Goal: Transaction & Acquisition: Download file/media

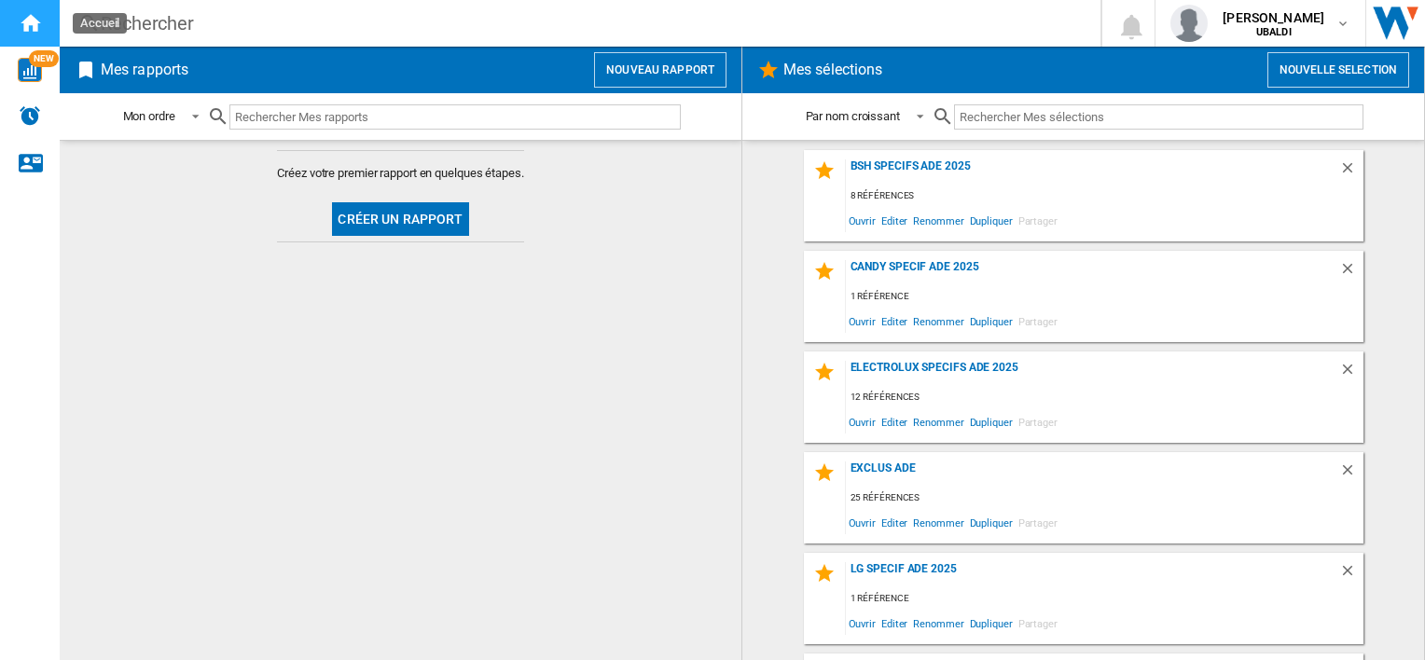
click at [11, 16] on div "Accueil" at bounding box center [30, 23] width 60 height 47
click at [380, 218] on button "Créer un rapport" at bounding box center [400, 219] width 136 height 34
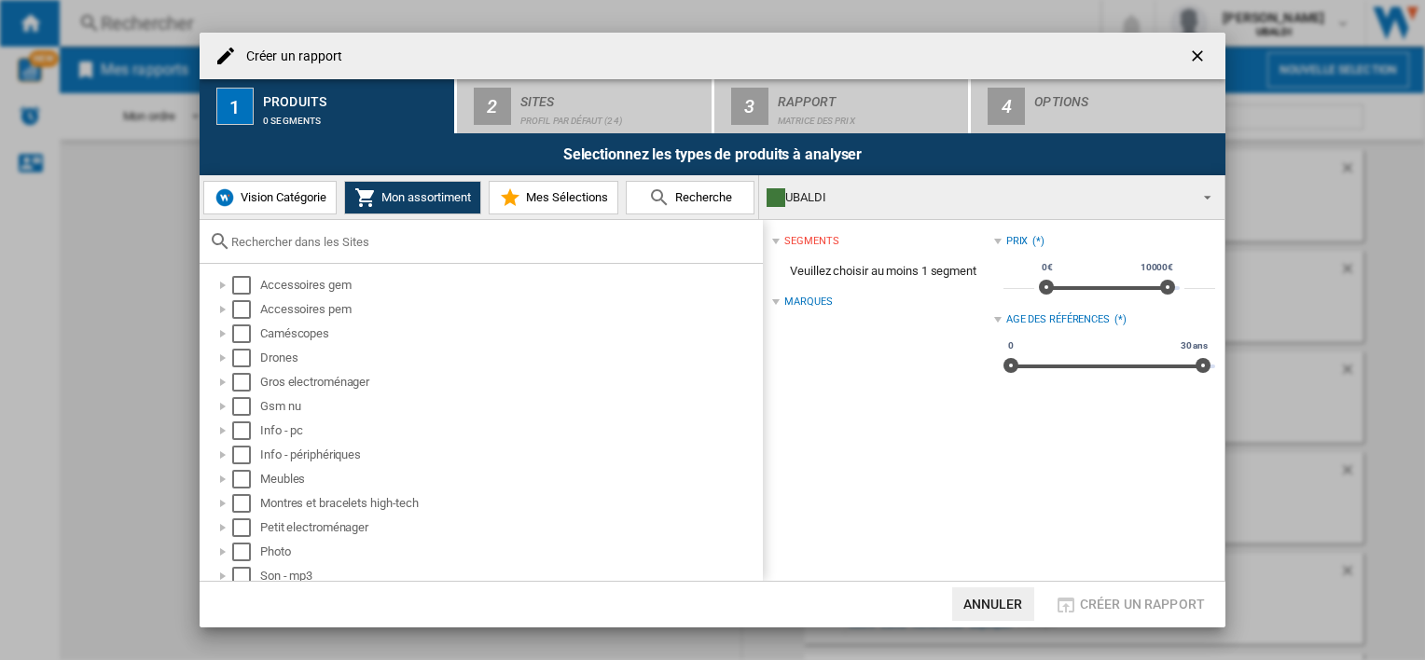
click at [1204, 198] on span at bounding box center [1202, 196] width 22 height 26
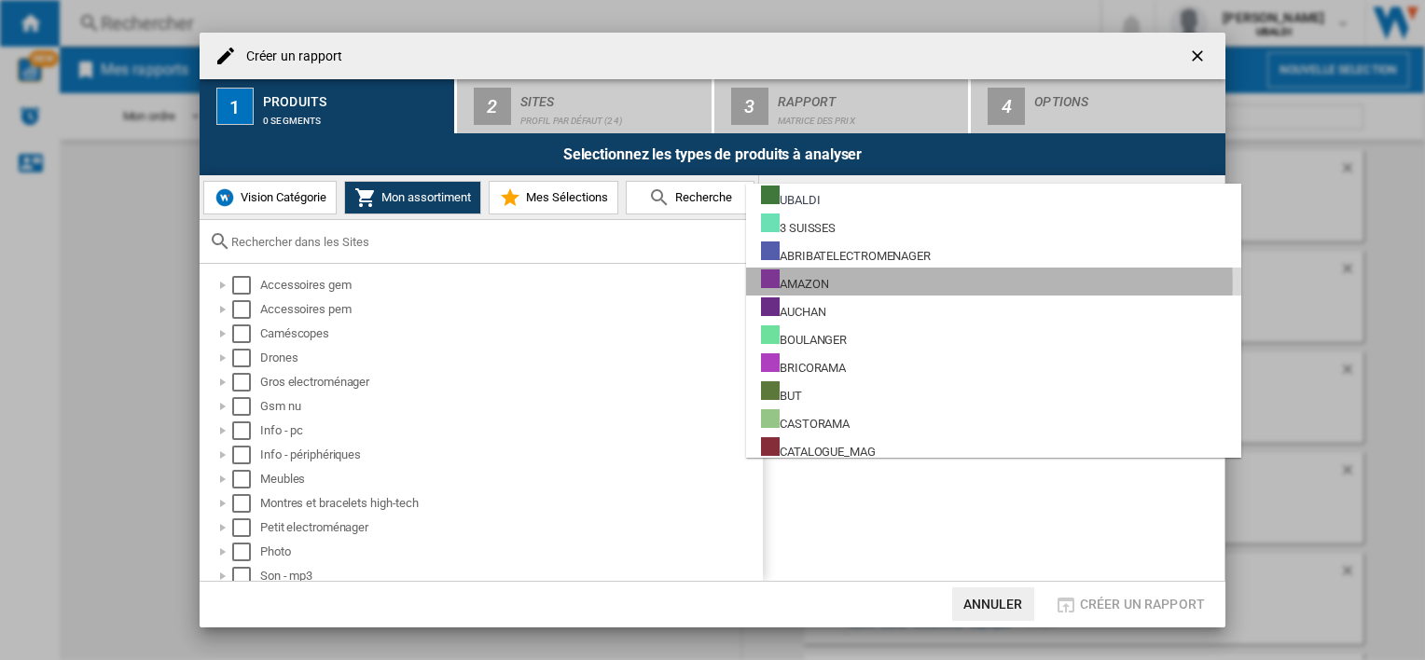
click at [791, 283] on div "AMAZON" at bounding box center [794, 281] width 67 height 23
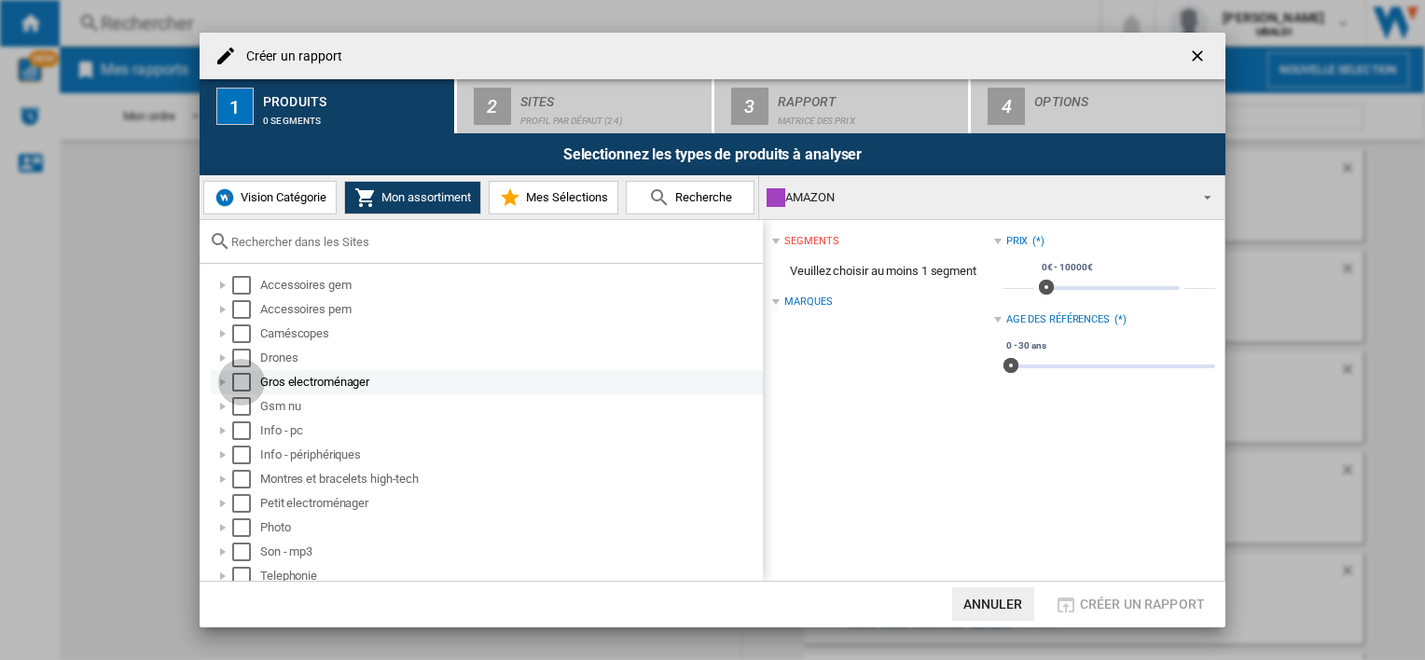
click at [241, 384] on div "Select" at bounding box center [241, 382] width 19 height 19
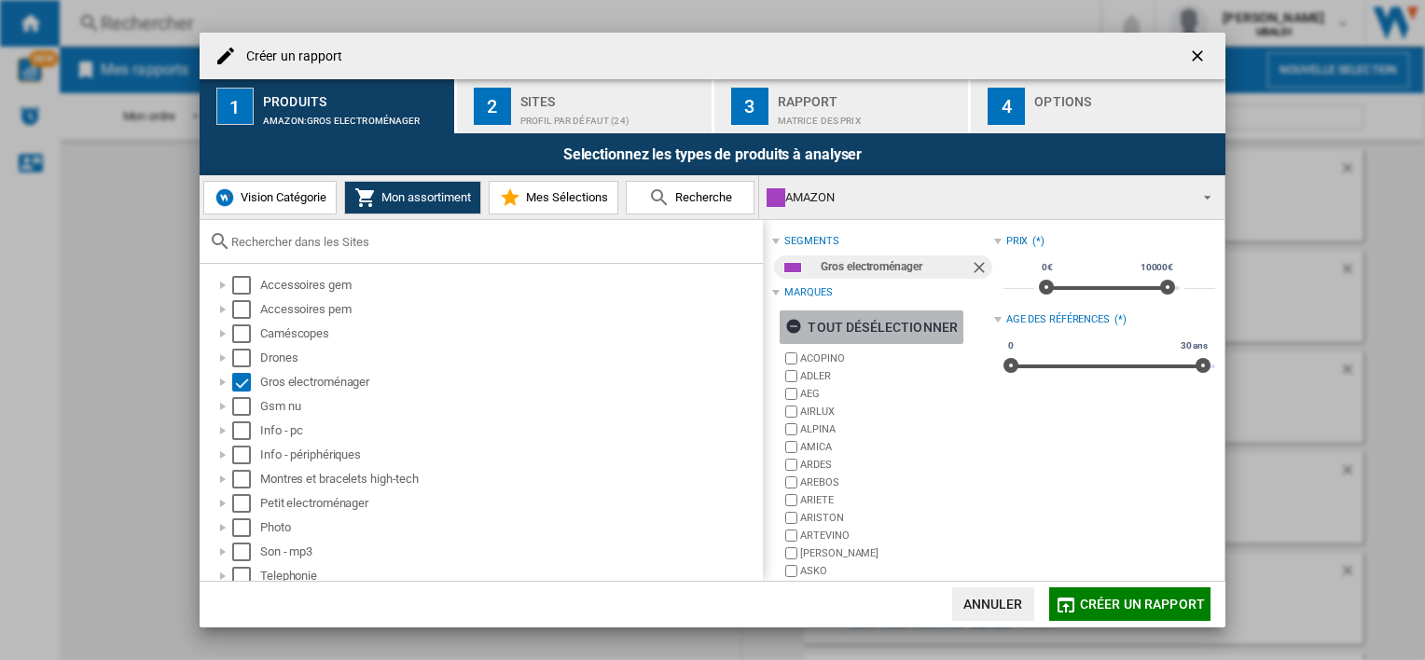
click at [795, 326] on ng-md-icon "button" at bounding box center [796, 329] width 22 height 22
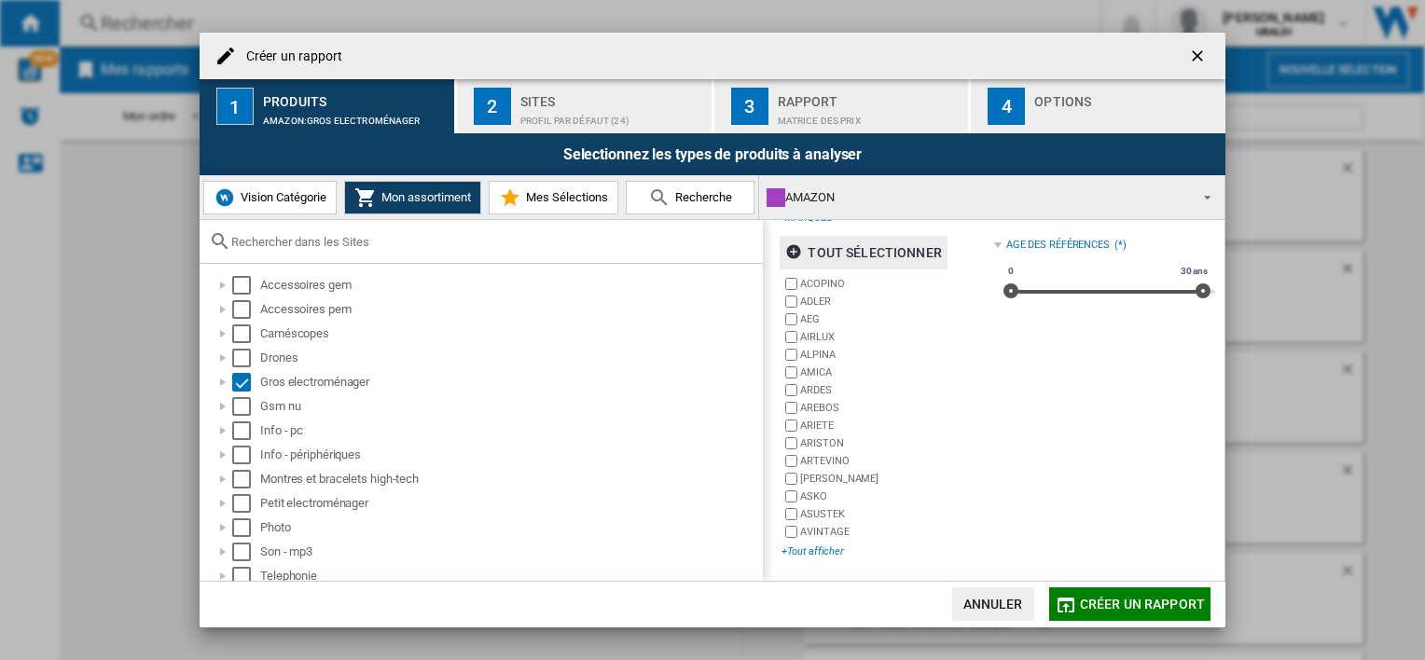
click at [804, 554] on div "+Tout afficher" at bounding box center [887, 552] width 212 height 14
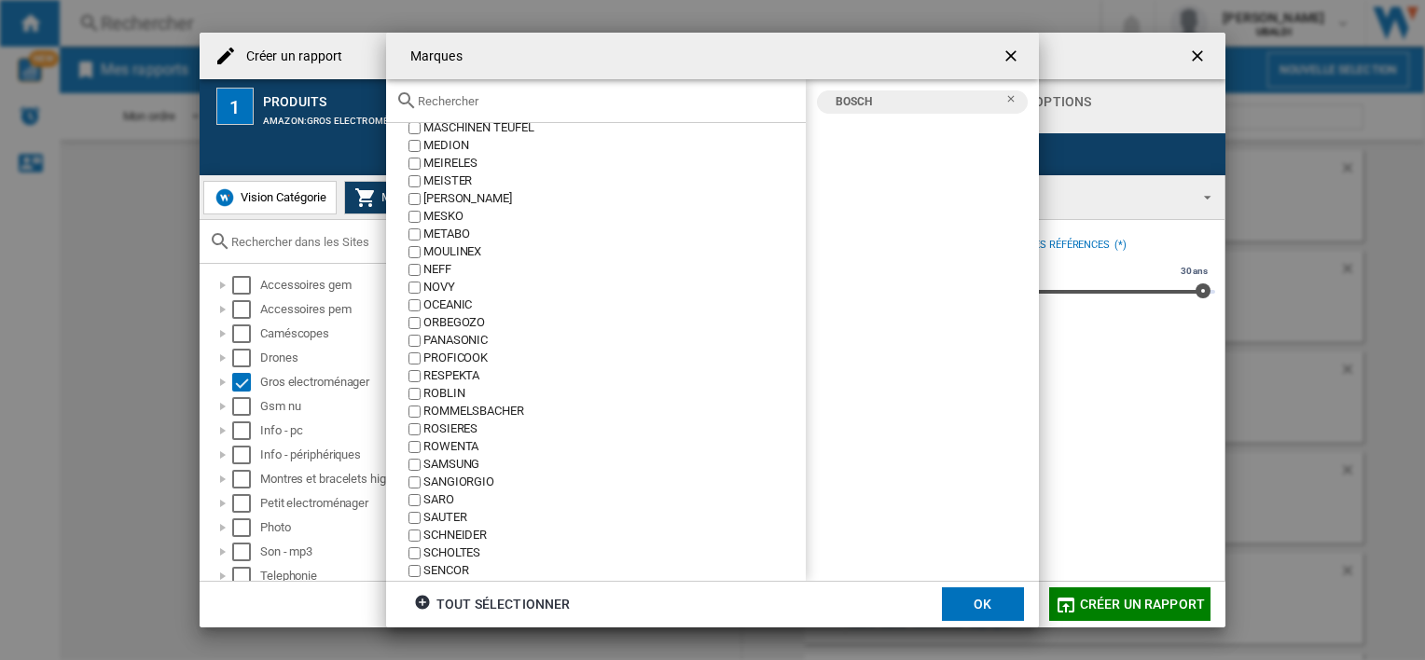
scroll to position [2052, 0]
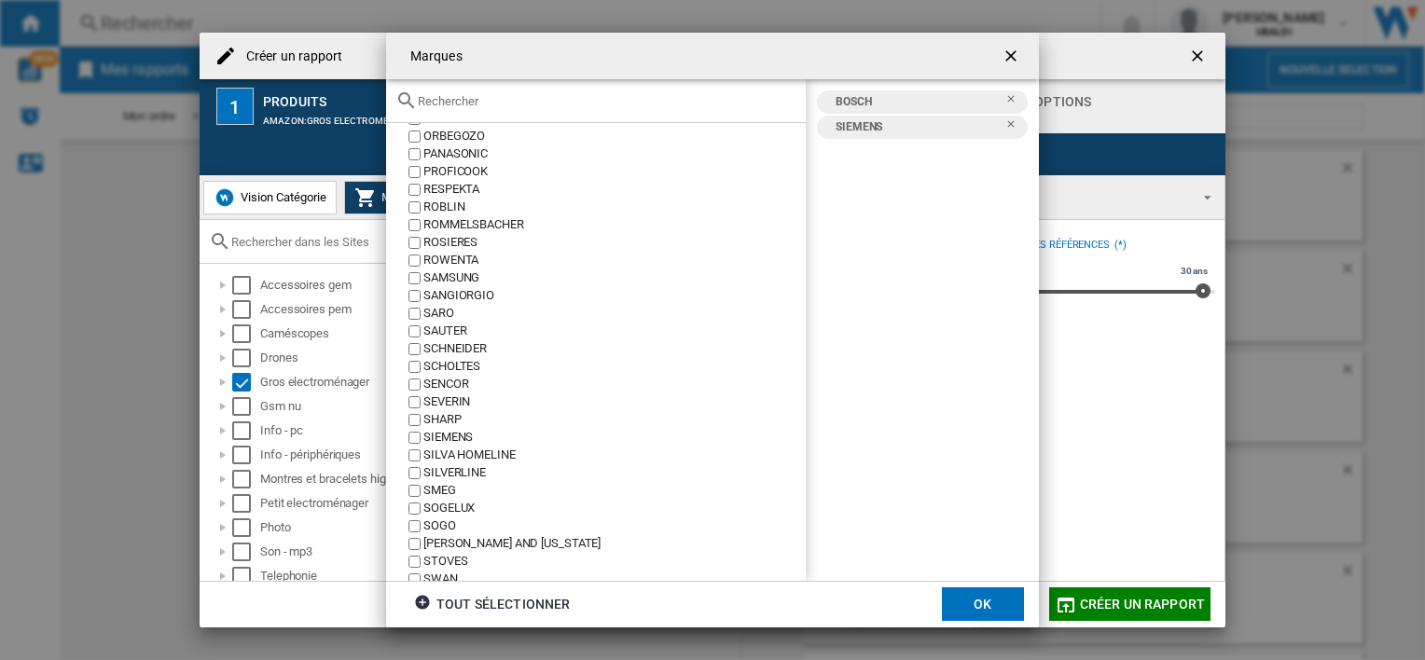
click at [987, 593] on button "OK" at bounding box center [983, 605] width 82 height 34
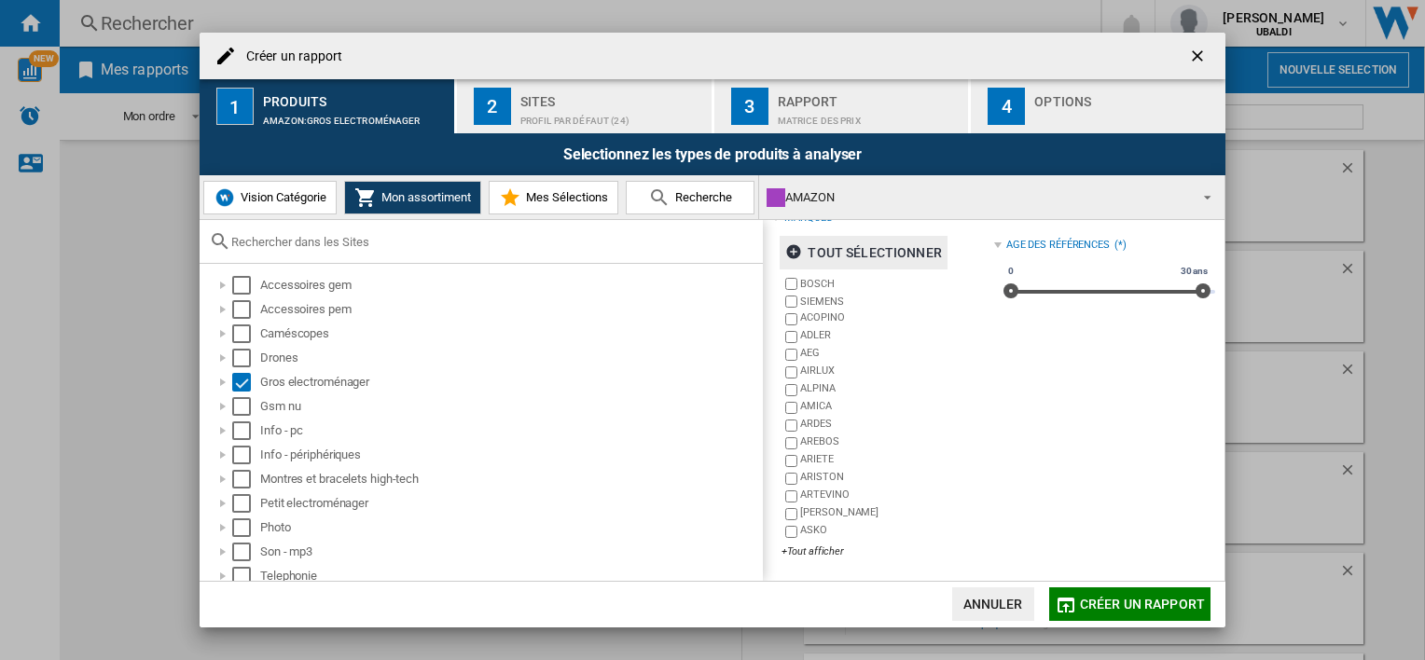
scroll to position [75, 0]
click at [1138, 608] on span "Créer un rapport" at bounding box center [1142, 604] width 125 height 15
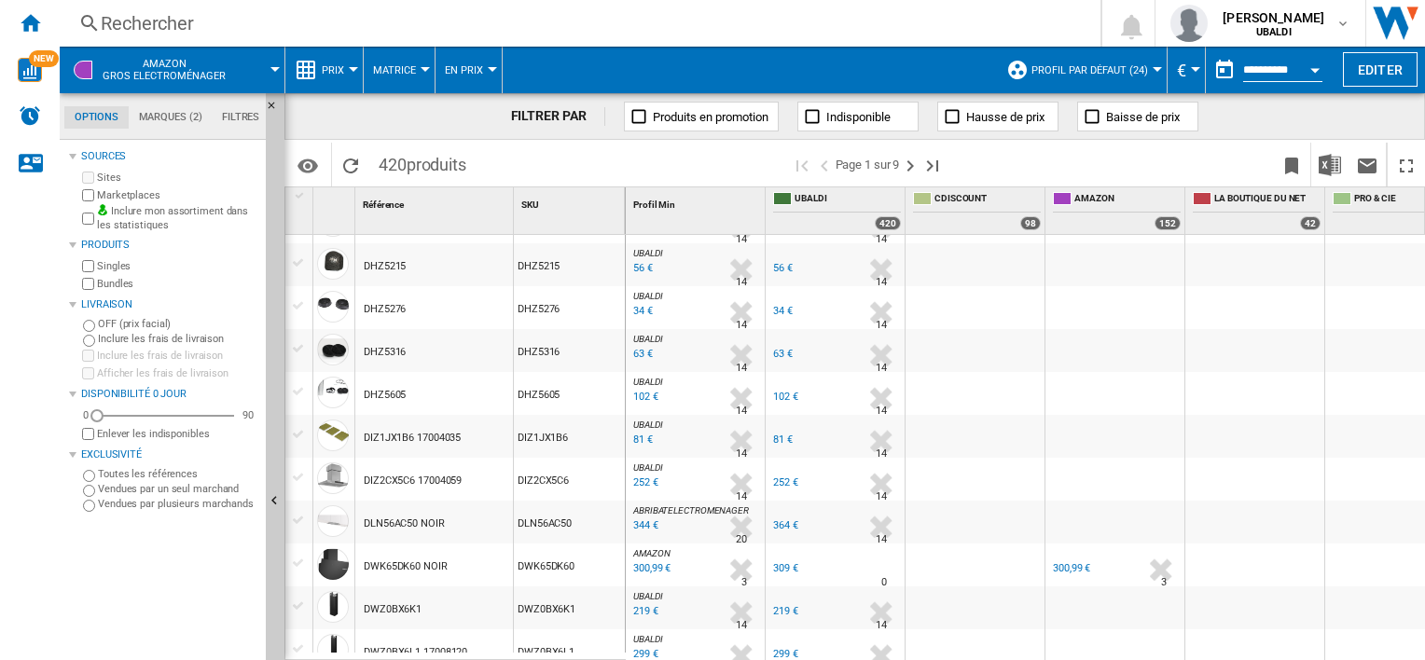
scroll to position [280, 0]
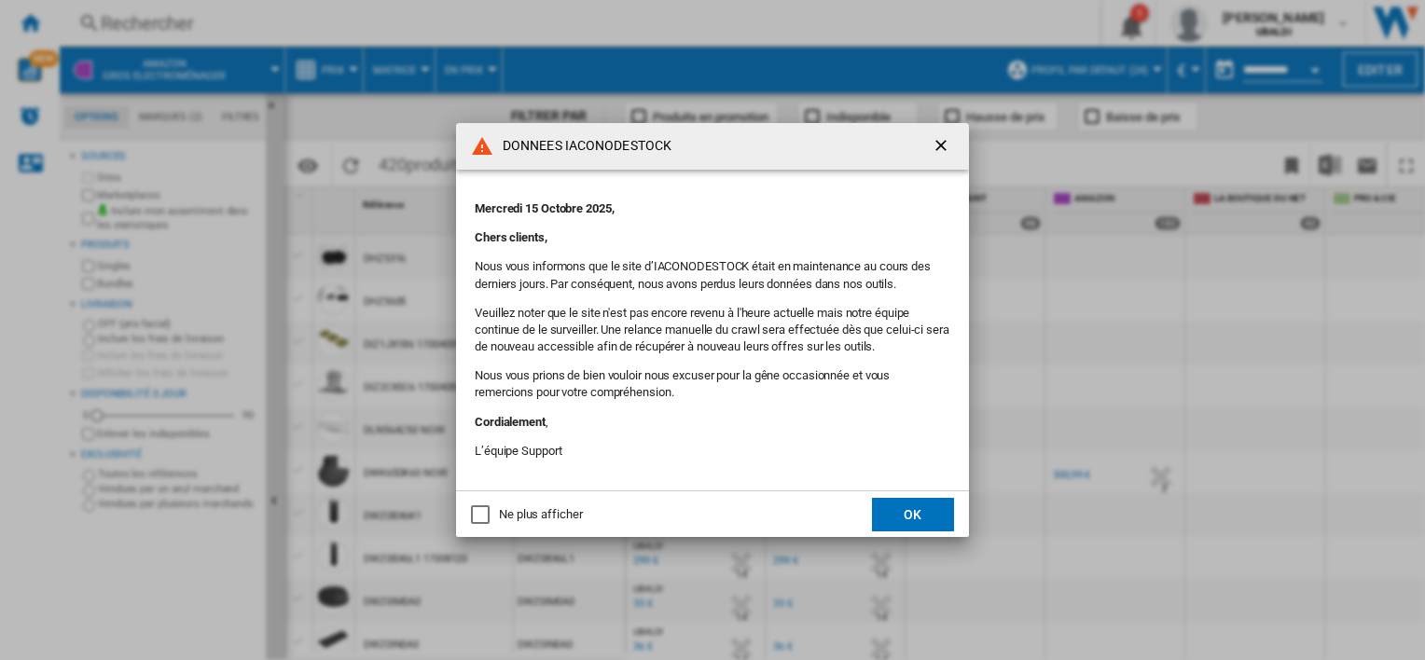
click at [899, 513] on button "OK" at bounding box center [913, 515] width 82 height 34
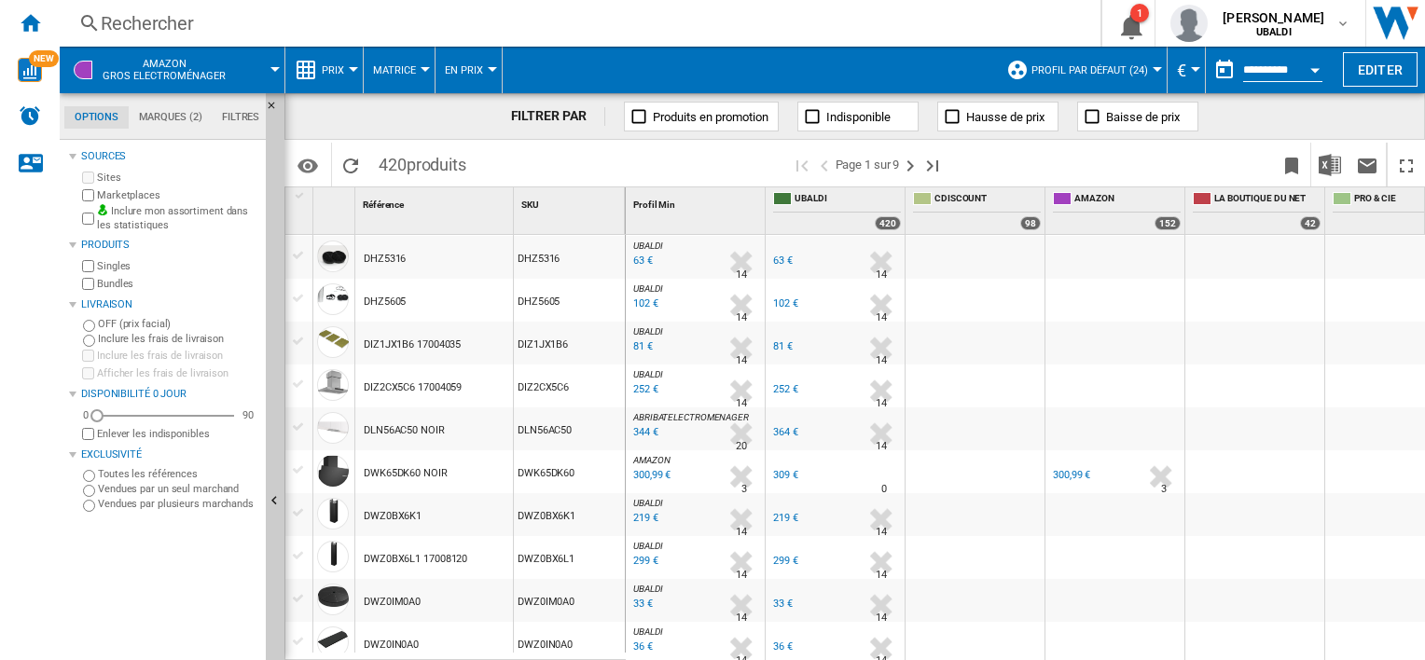
click at [243, 119] on md-tab-item "Filtres" at bounding box center [241, 117] width 58 height 22
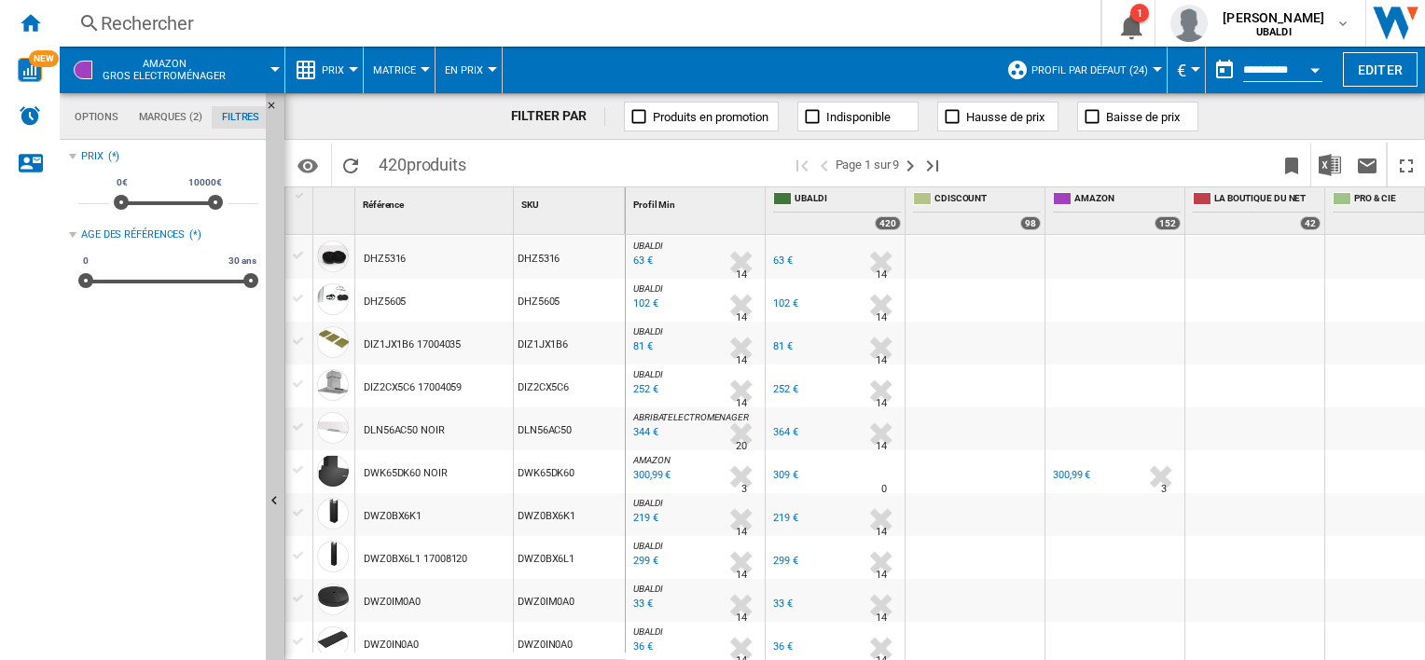
scroll to position [121, 0]
click at [93, 118] on md-tab-item "Options" at bounding box center [96, 117] width 64 height 22
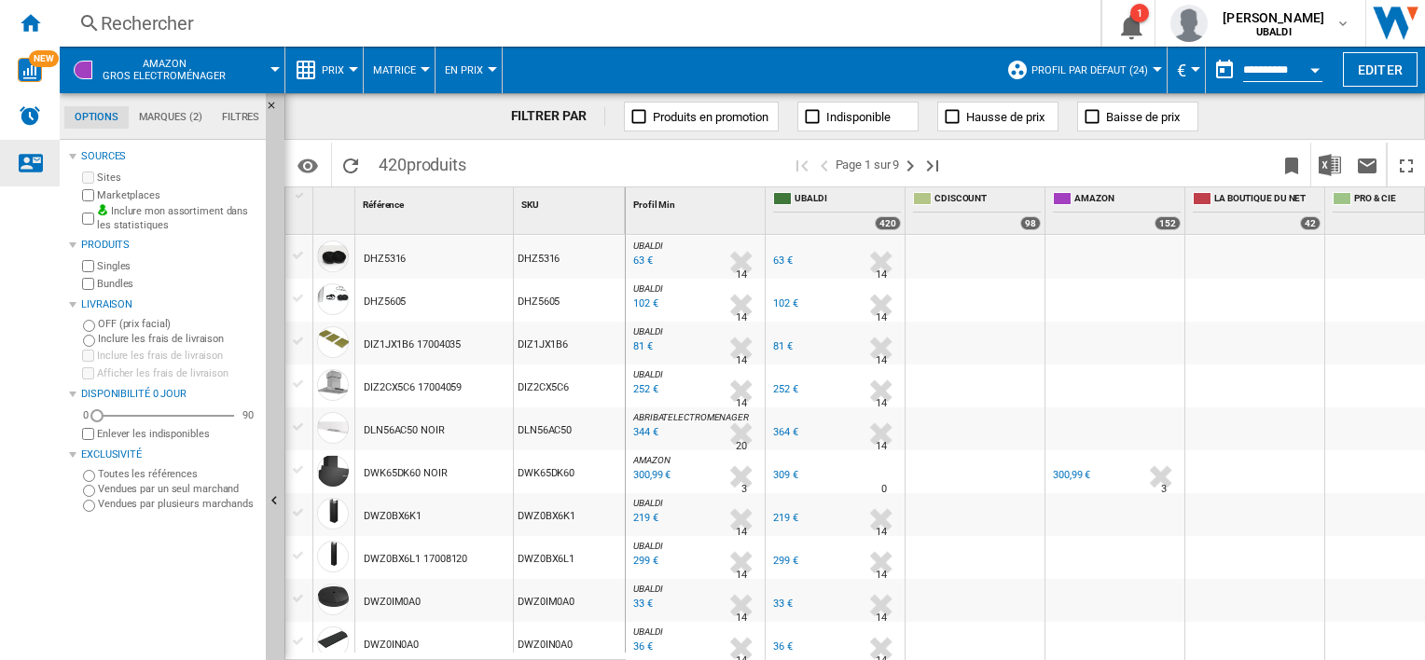
scroll to position [21, 0]
click at [170, 117] on md-tab-item "Marques (2)" at bounding box center [170, 117] width 83 height 22
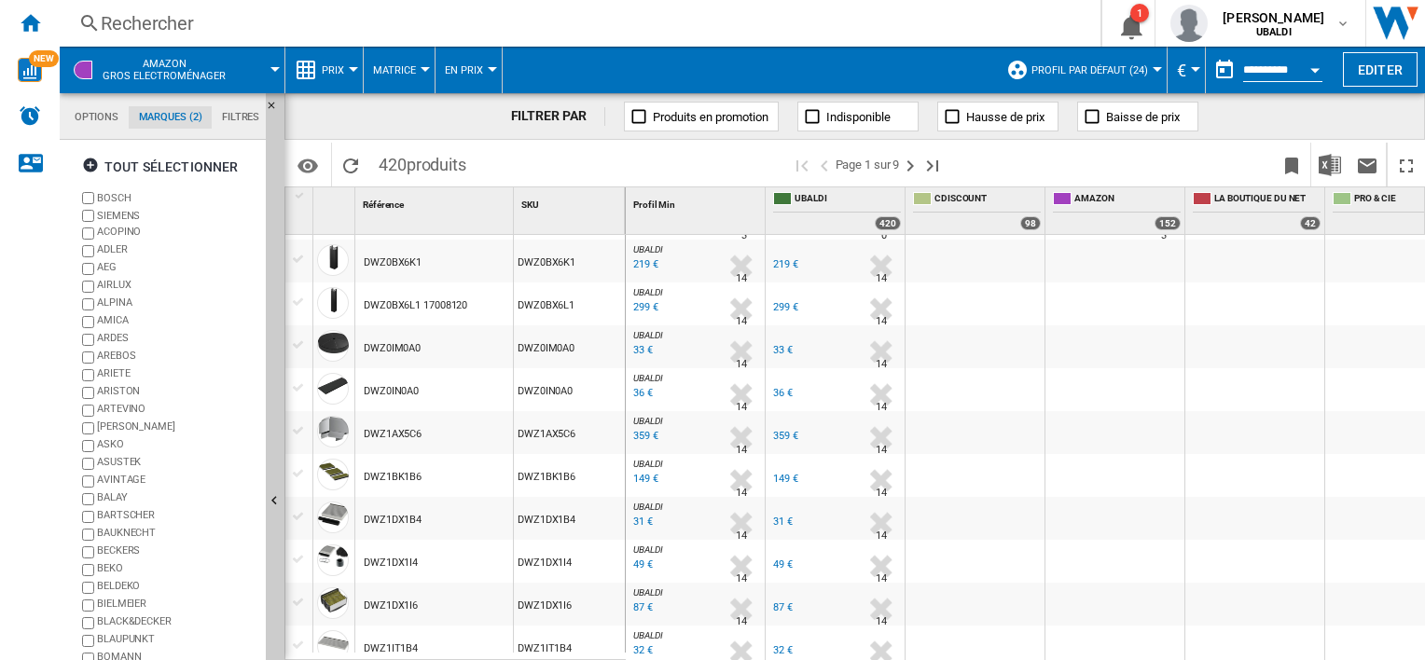
scroll to position [0, 0]
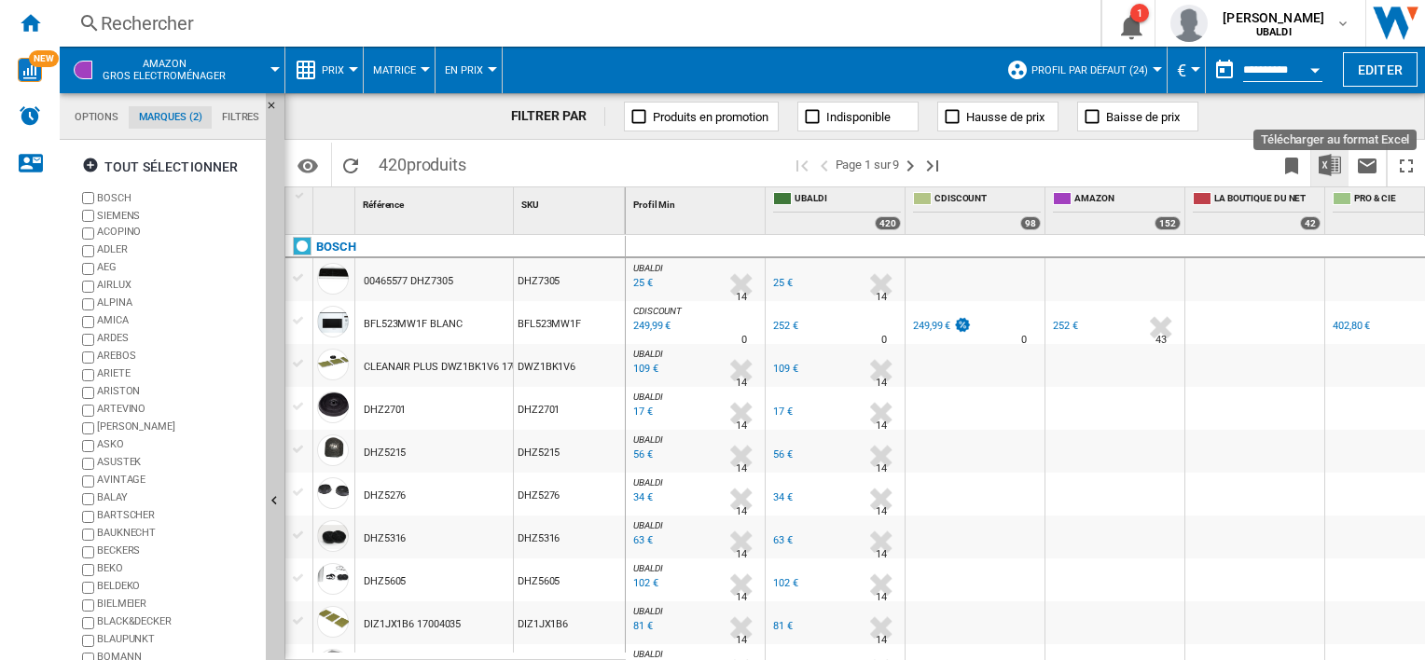
click at [1330, 166] on img "Télécharger au format Excel" at bounding box center [1330, 165] width 22 height 22
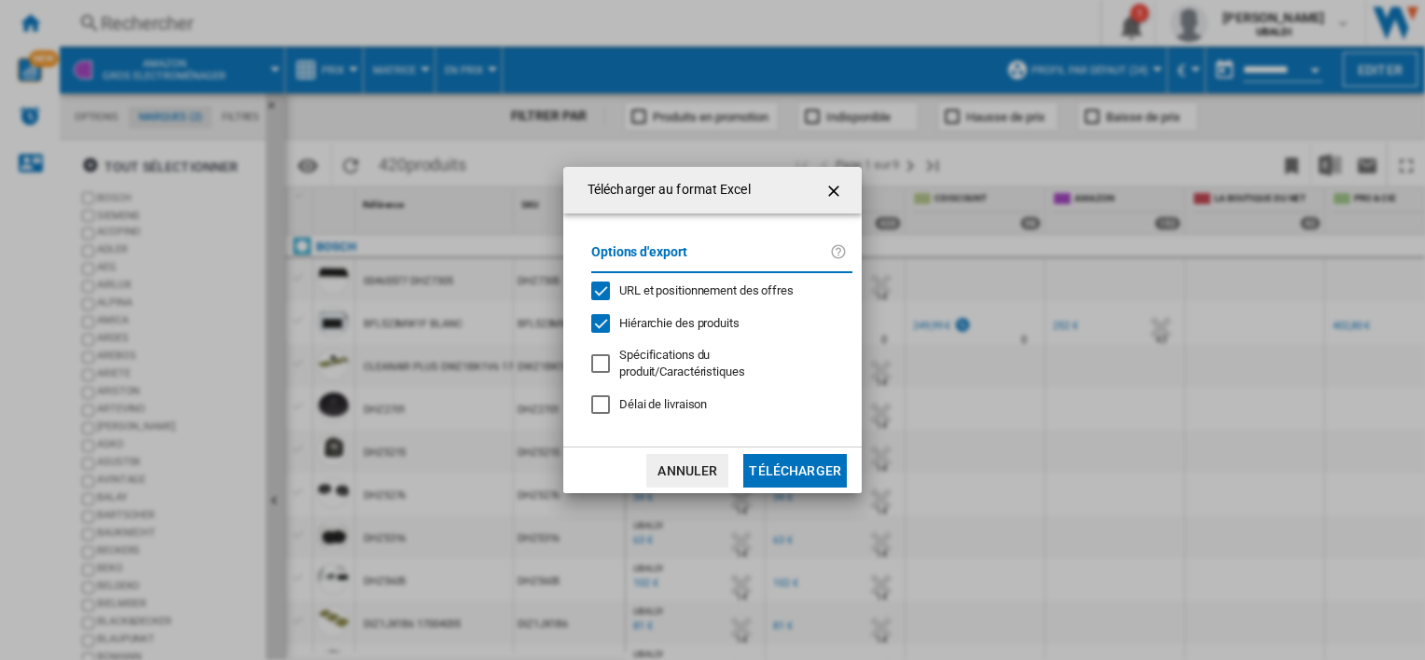
click at [774, 466] on button "Télécharger" at bounding box center [795, 471] width 104 height 34
